Goal: Go to known website: Go to known website

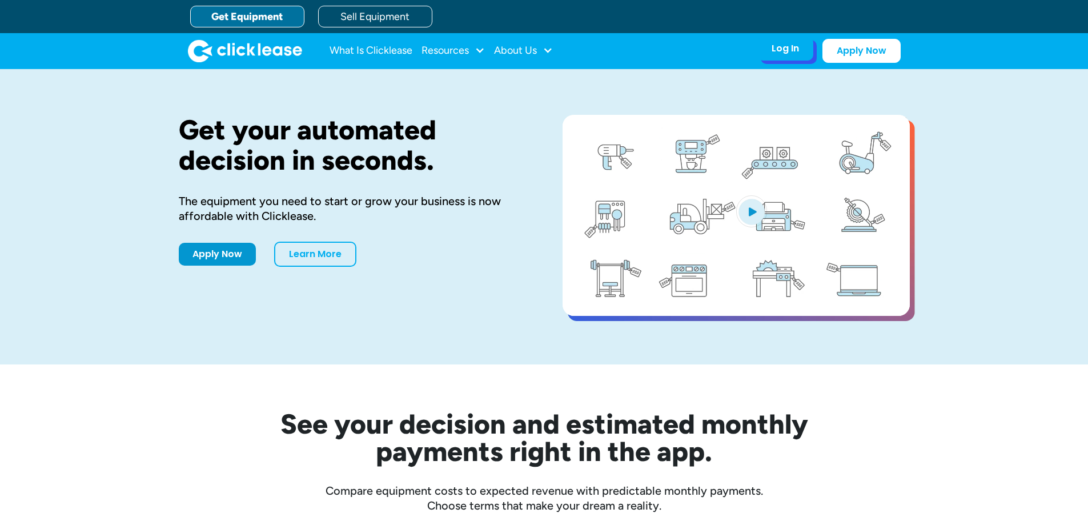
click at [794, 47] on div "Log In" at bounding box center [784, 48] width 27 height 11
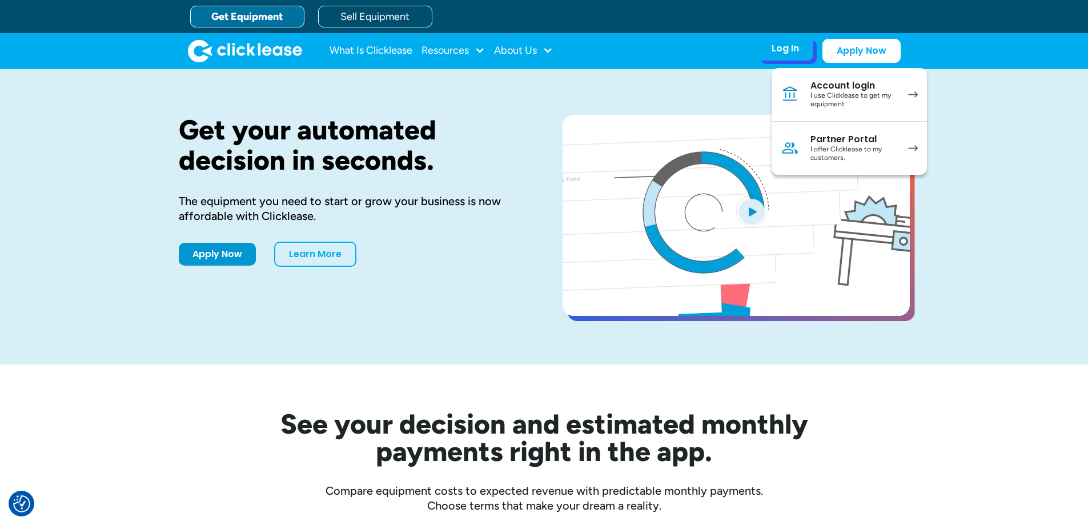
click at [815, 140] on div "Partner Portal" at bounding box center [853, 139] width 86 height 11
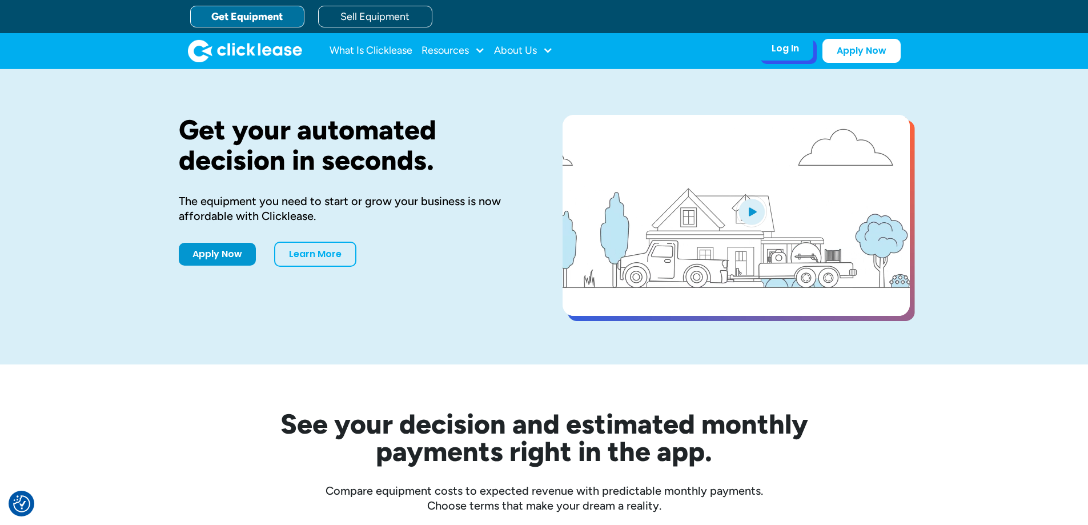
click at [771, 55] on div "Log In Account login I use Clicklease to get my equipment Partner Portal I offe…" at bounding box center [785, 49] width 56 height 24
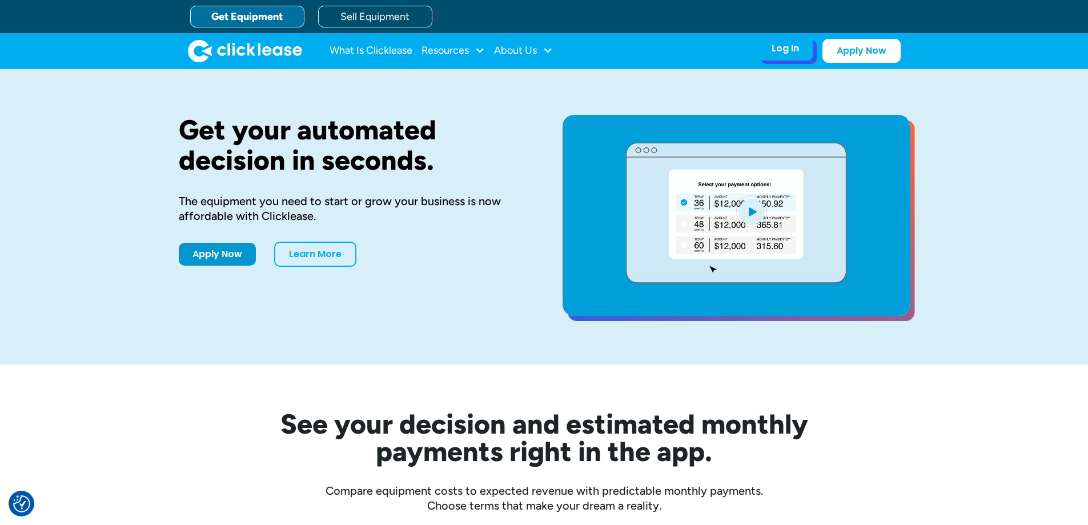
click at [793, 46] on div "Log In" at bounding box center [784, 48] width 27 height 11
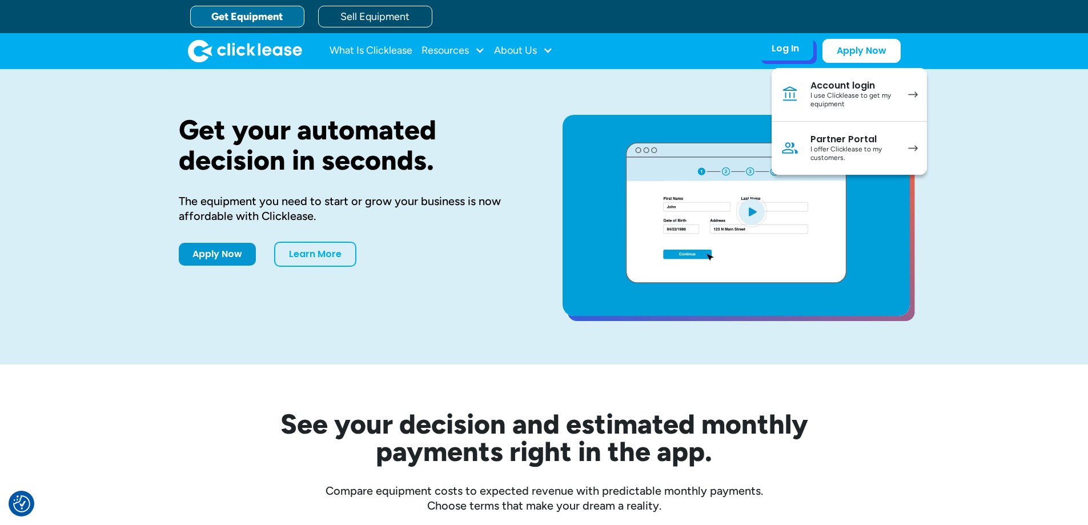
click at [798, 140] on img at bounding box center [789, 148] width 18 height 18
